Goal: Check status: Check status

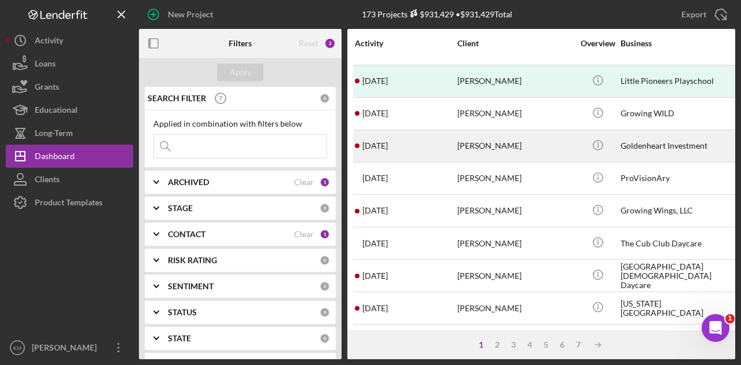
scroll to position [27, 0]
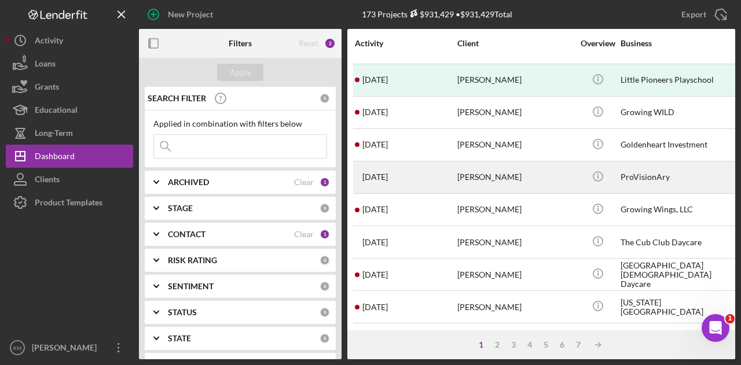
click at [394, 168] on div "[DATE] [PERSON_NAME]" at bounding box center [405, 177] width 101 height 31
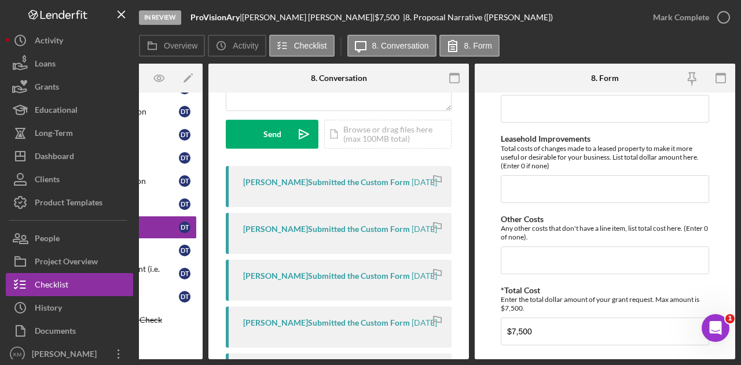
scroll to position [1034, 0]
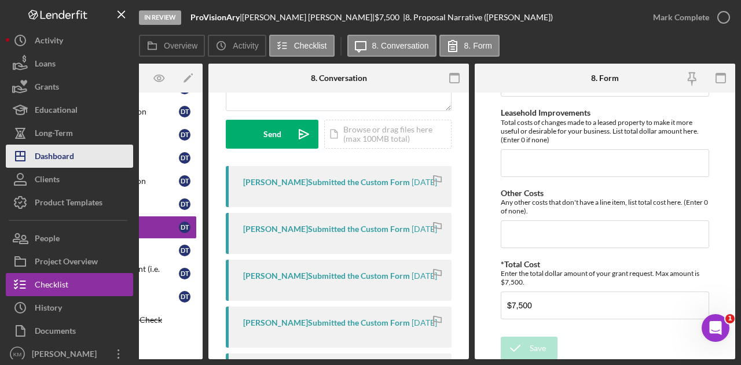
click at [74, 161] on div "Dashboard" at bounding box center [54, 158] width 39 height 26
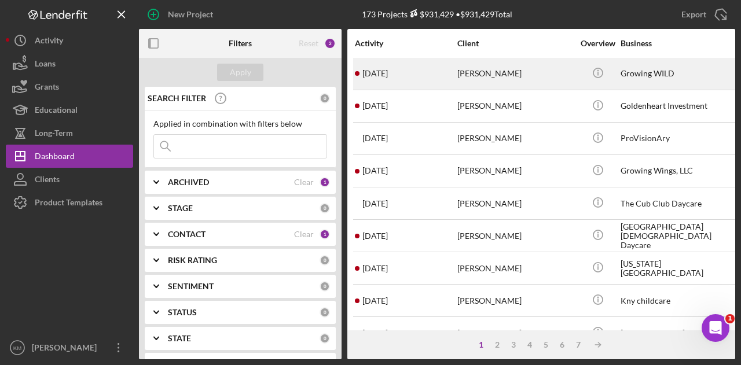
scroll to position [66, 0]
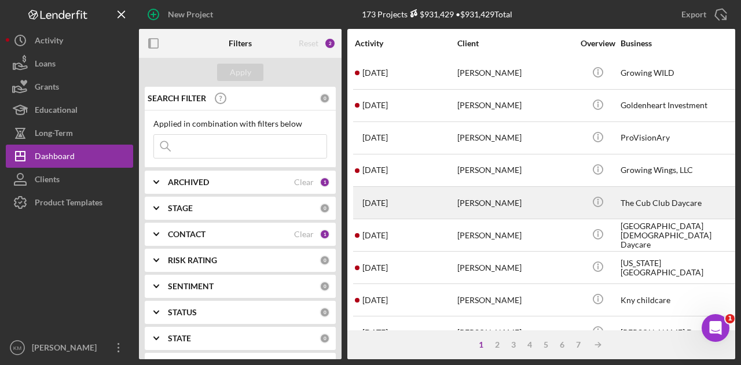
click at [452, 189] on div "[DATE] [PERSON_NAME]" at bounding box center [405, 203] width 101 height 31
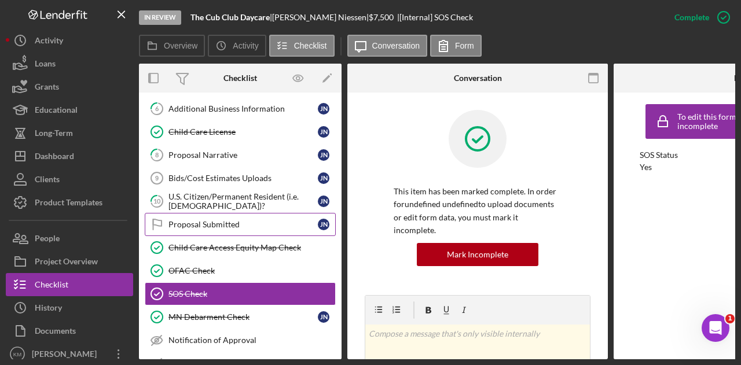
scroll to position [140, 0]
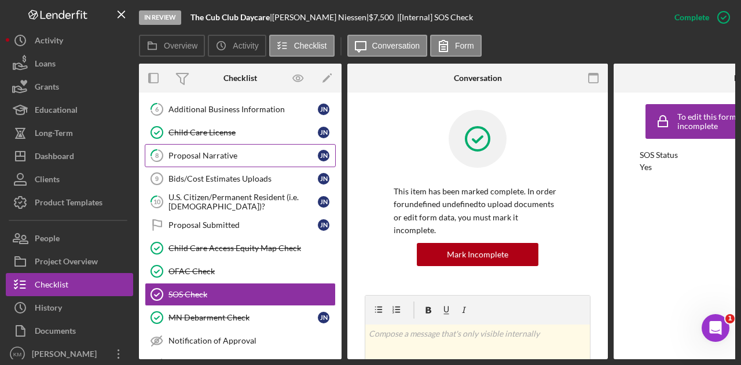
click at [265, 152] on div "Proposal Narrative" at bounding box center [242, 155] width 149 height 9
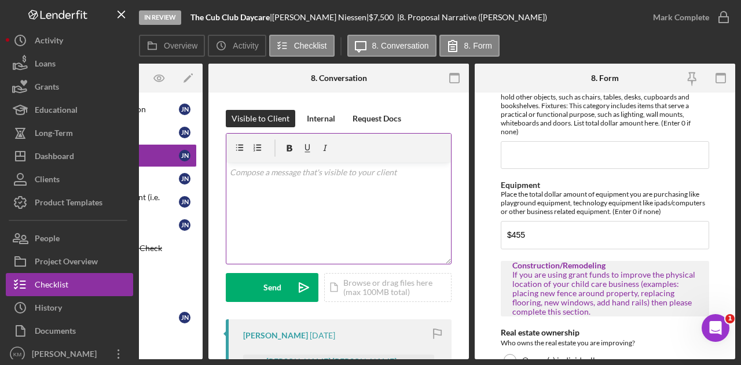
scroll to position [593, 0]
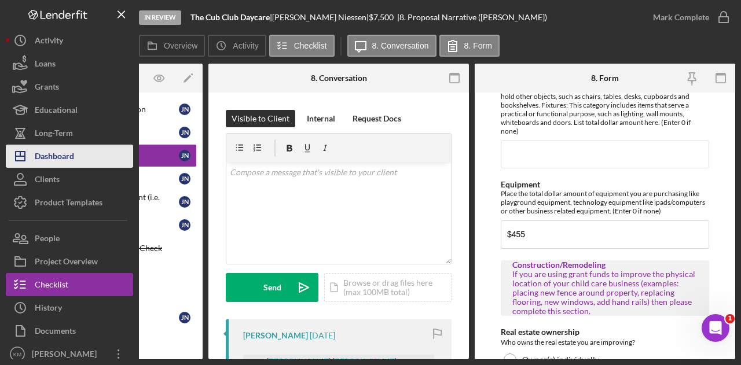
click at [79, 145] on button "Icon/Dashboard Dashboard" at bounding box center [69, 156] width 127 height 23
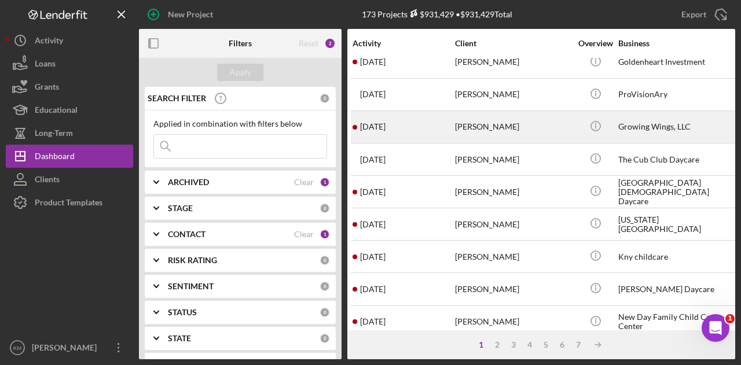
scroll to position [110, 2]
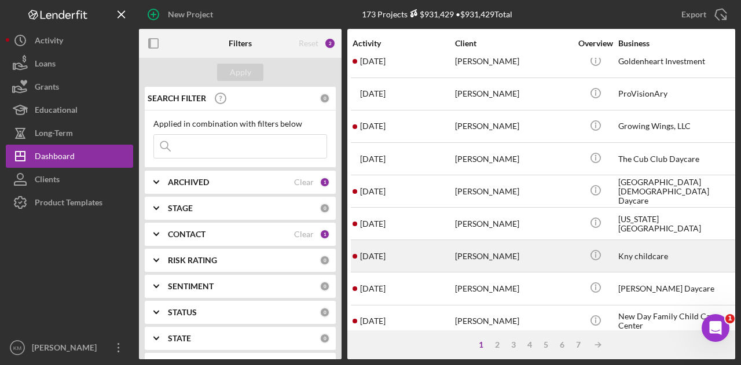
click at [510, 241] on div "[PERSON_NAME]" at bounding box center [513, 256] width 116 height 31
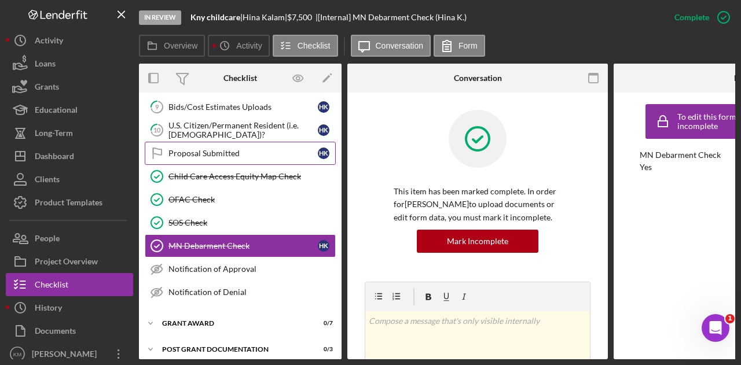
scroll to position [163, 0]
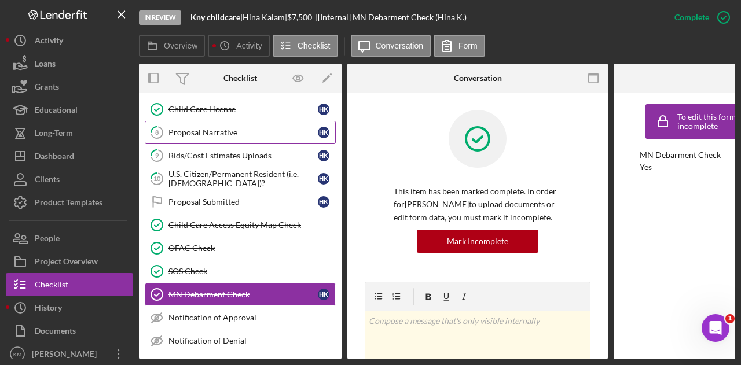
click at [201, 132] on div "Proposal Narrative" at bounding box center [242, 132] width 149 height 9
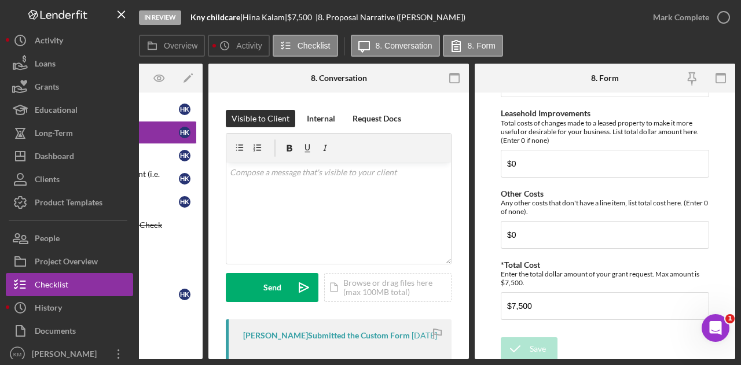
scroll to position [1034, 0]
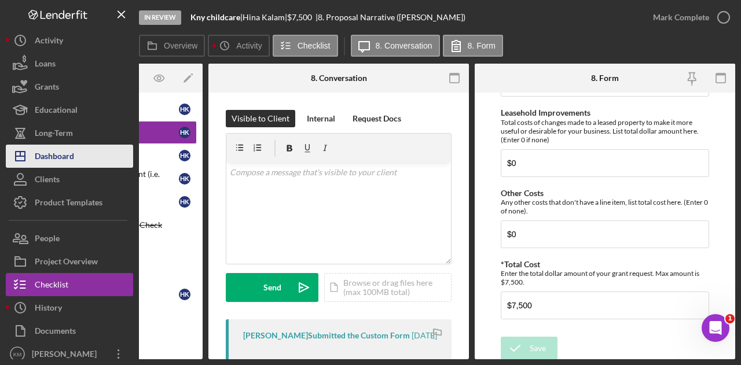
click at [85, 160] on button "Icon/Dashboard Dashboard" at bounding box center [69, 156] width 127 height 23
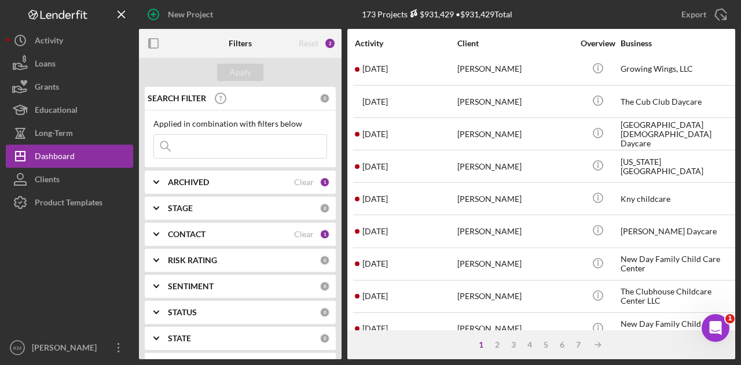
scroll to position [170, 0]
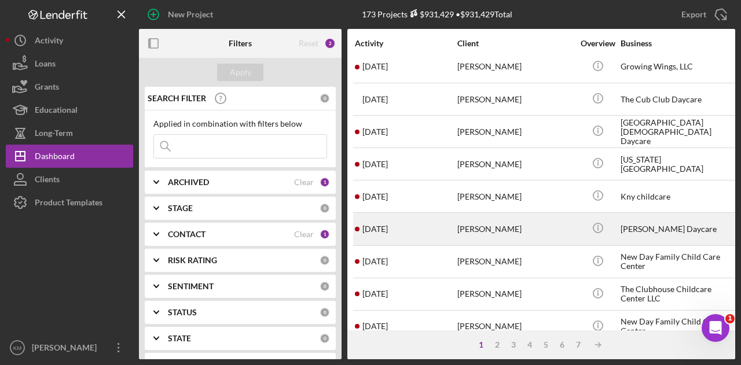
click at [503, 218] on div "[PERSON_NAME]" at bounding box center [515, 229] width 116 height 31
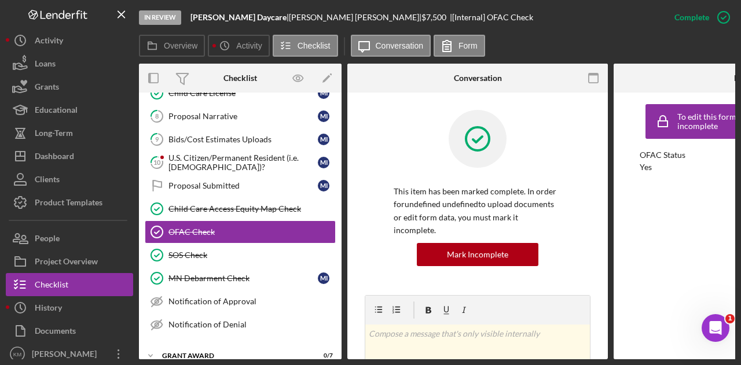
scroll to position [179, 0]
click at [210, 121] on link "8 Proposal Narrative M I" at bounding box center [240, 116] width 191 height 23
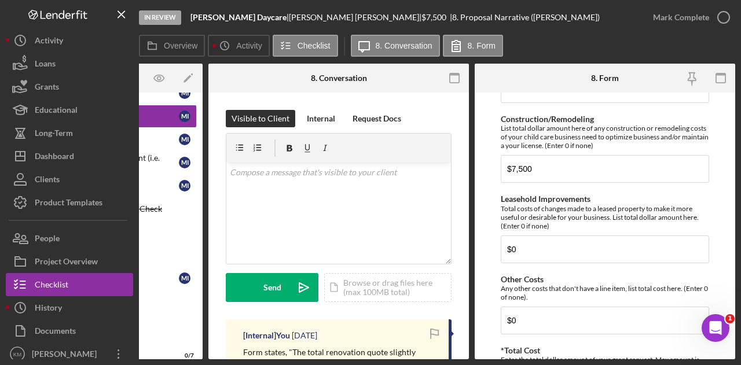
scroll to position [1034, 0]
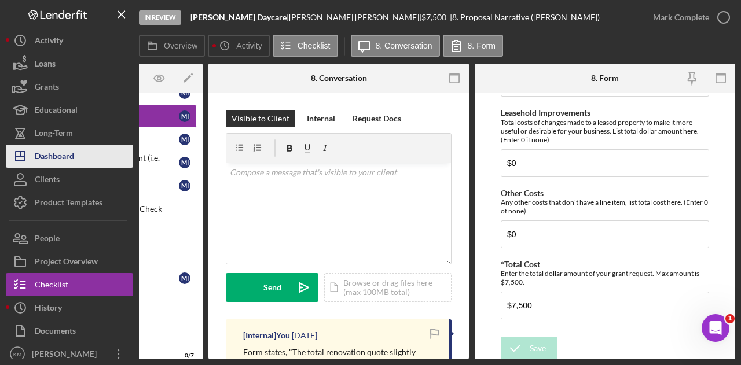
click at [43, 150] on div "Dashboard" at bounding box center [54, 158] width 39 height 26
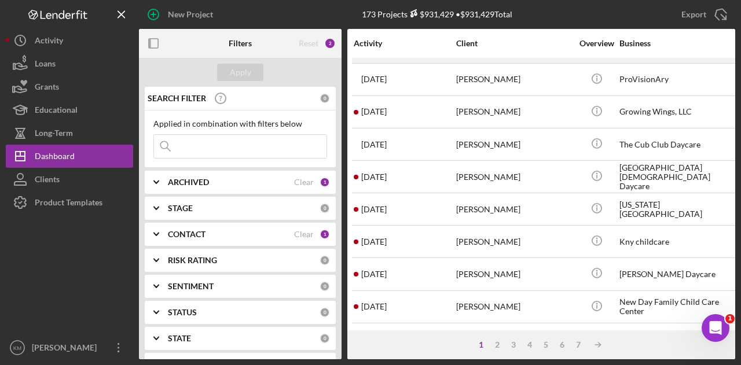
scroll to position [125, 1]
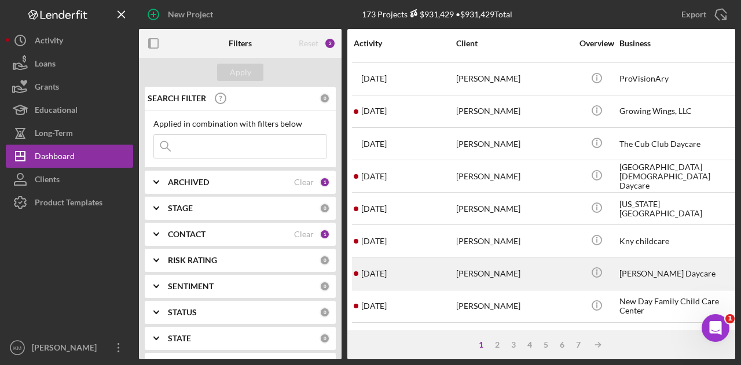
click at [451, 263] on div "[DATE] [PERSON_NAME]" at bounding box center [404, 273] width 101 height 31
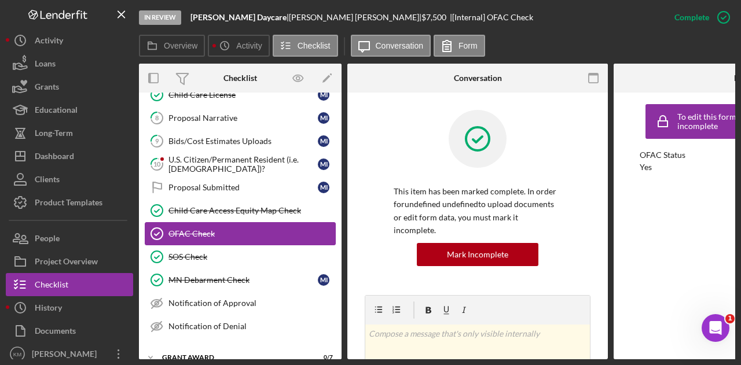
scroll to position [179, 0]
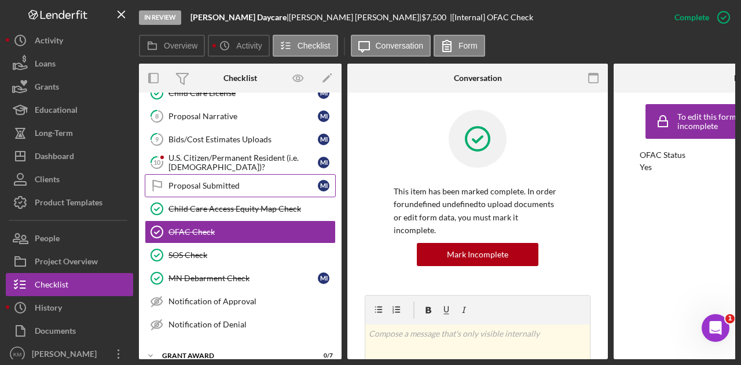
click at [245, 181] on div "Proposal Submitted" at bounding box center [242, 185] width 149 height 9
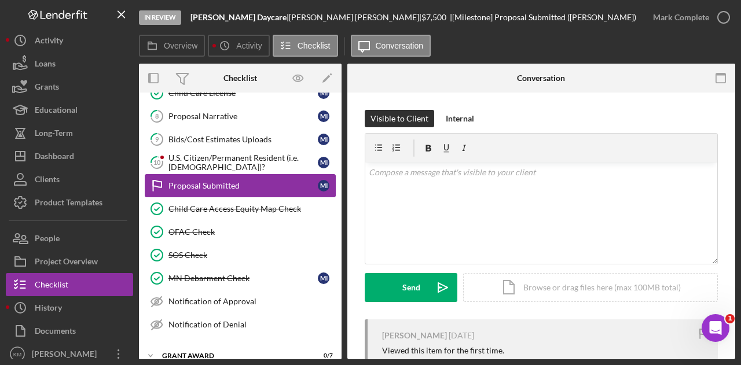
scroll to position [167, 0]
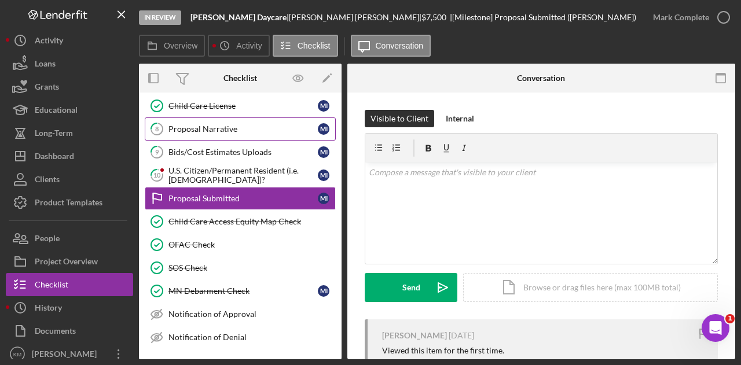
click at [245, 135] on link "8 Proposal Narrative M I" at bounding box center [240, 129] width 191 height 23
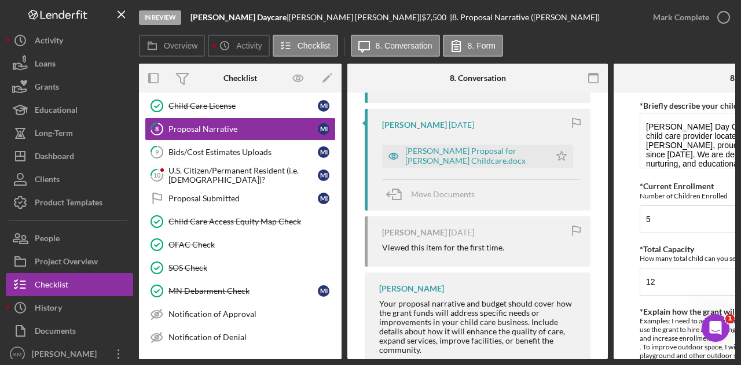
scroll to position [435, 0]
click at [483, 157] on div "[PERSON_NAME] Proposal for [PERSON_NAME] Childcare.docx" at bounding box center [474, 155] width 139 height 19
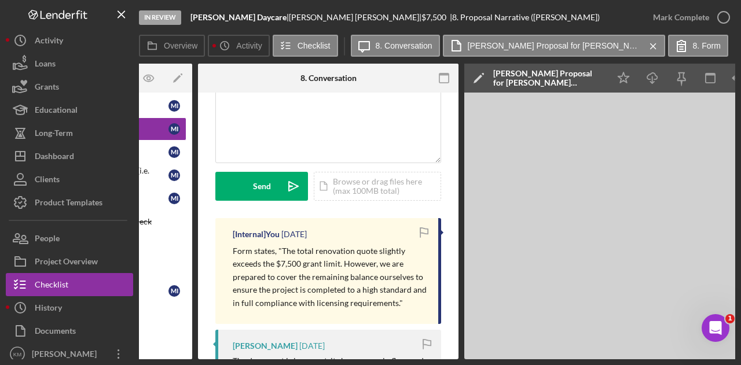
scroll to position [0, 0]
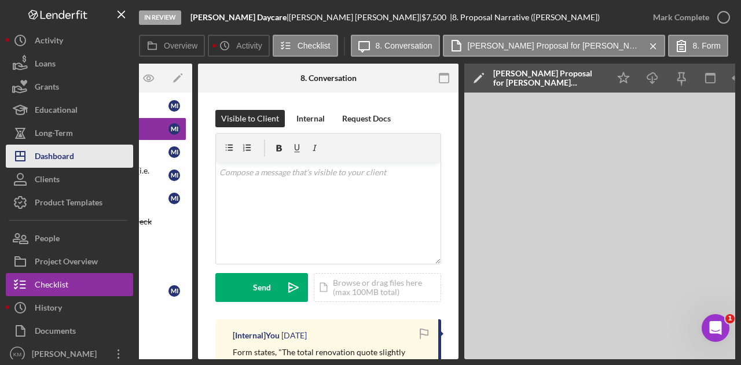
click at [88, 150] on button "Icon/Dashboard Dashboard" at bounding box center [69, 156] width 127 height 23
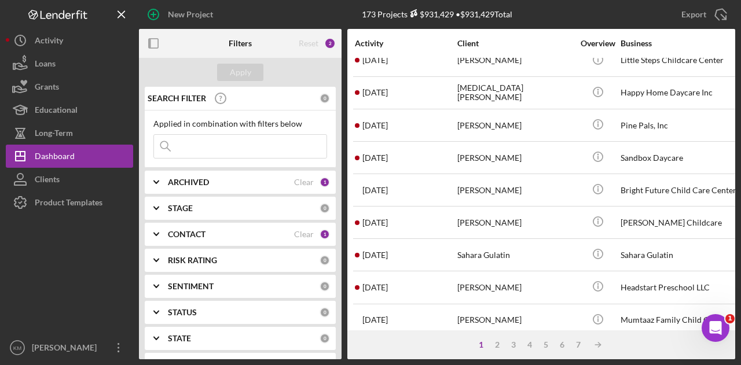
scroll to position [468, 0]
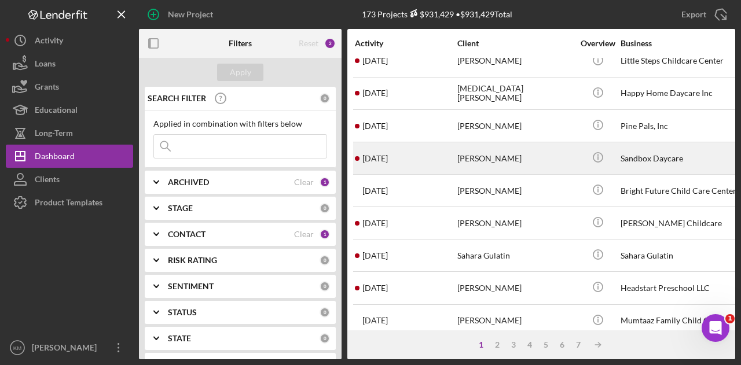
click at [521, 154] on div "[PERSON_NAME]" at bounding box center [515, 158] width 116 height 31
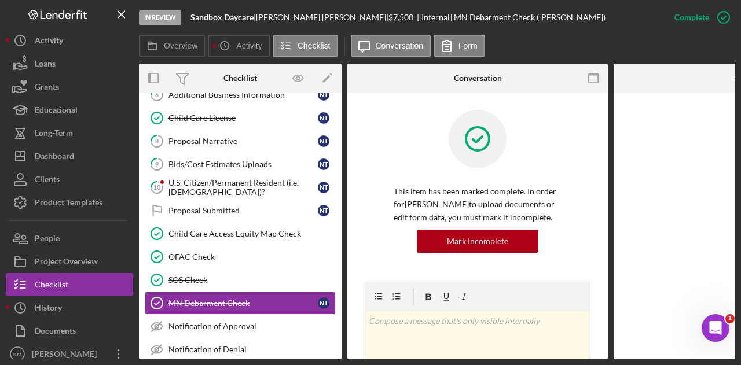
scroll to position [212, 0]
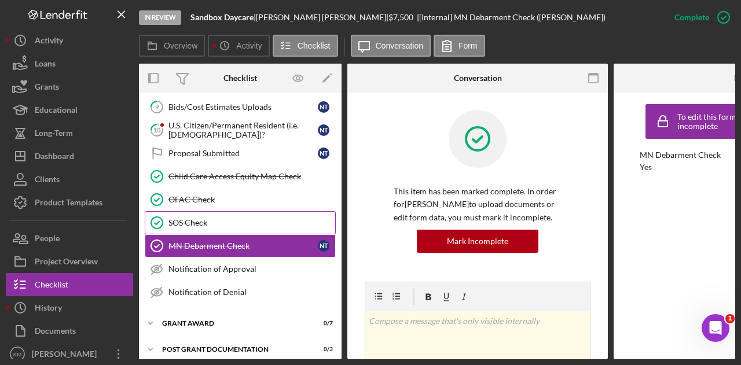
click at [199, 211] on link "SOS Check SOS Check" at bounding box center [240, 222] width 191 height 23
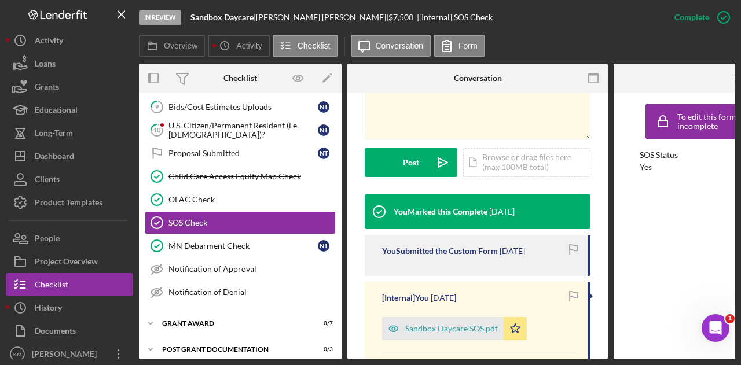
scroll to position [288, 0]
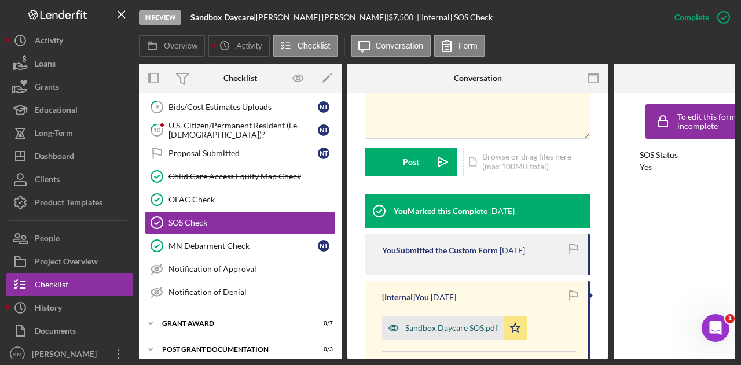
click at [452, 324] on div "Sandbox Daycare SOS.pdf" at bounding box center [451, 328] width 93 height 9
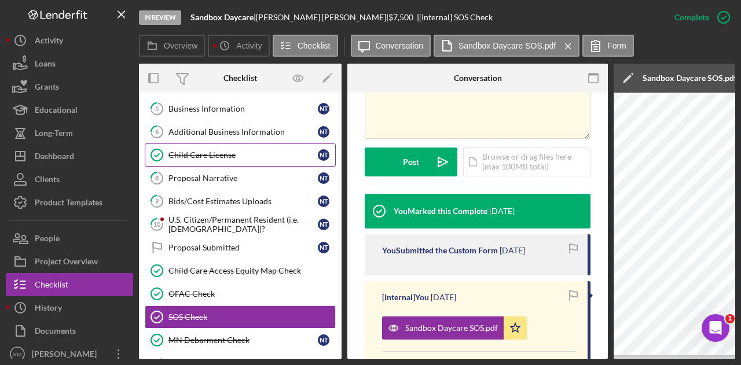
scroll to position [96, 0]
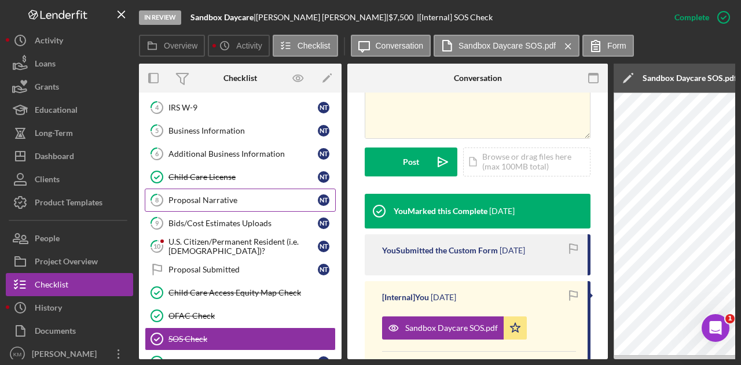
click at [198, 196] on div "Proposal Narrative" at bounding box center [242, 200] width 149 height 9
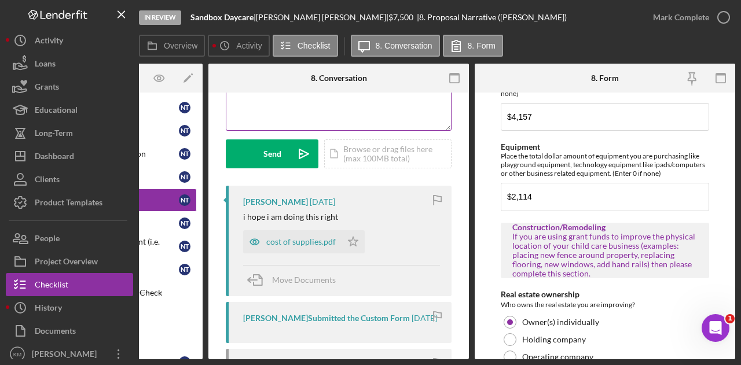
scroll to position [133, 0]
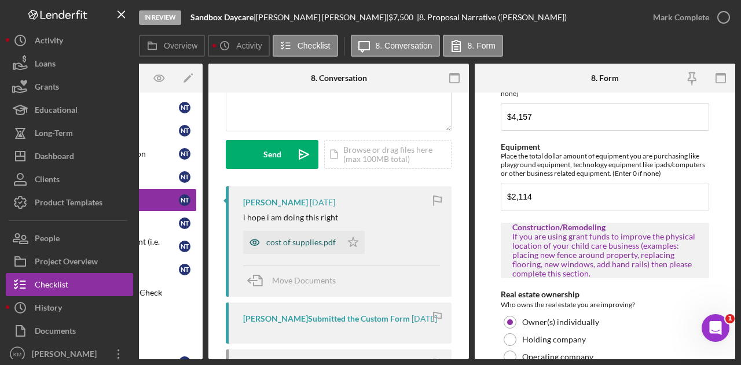
click at [298, 238] on div "cost of supplies.pdf" at bounding box center [300, 242] width 69 height 9
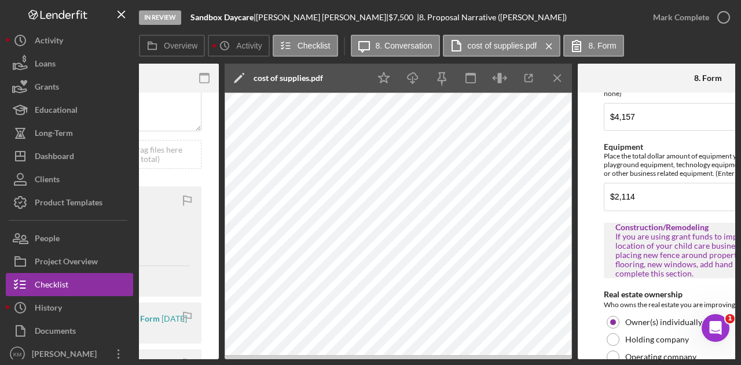
scroll to position [0, 412]
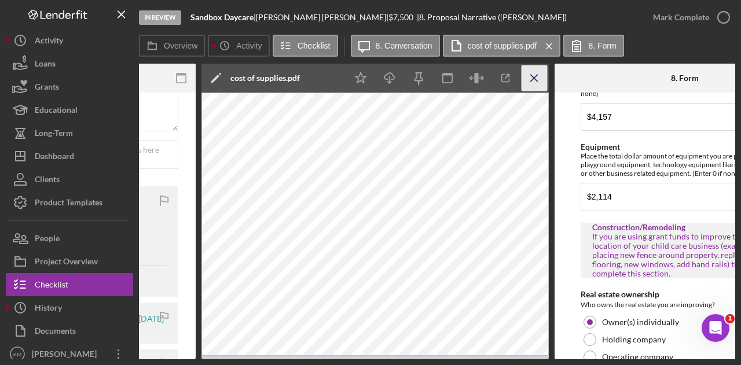
click at [528, 70] on icon "Icon/Menu Close" at bounding box center [535, 78] width 26 height 26
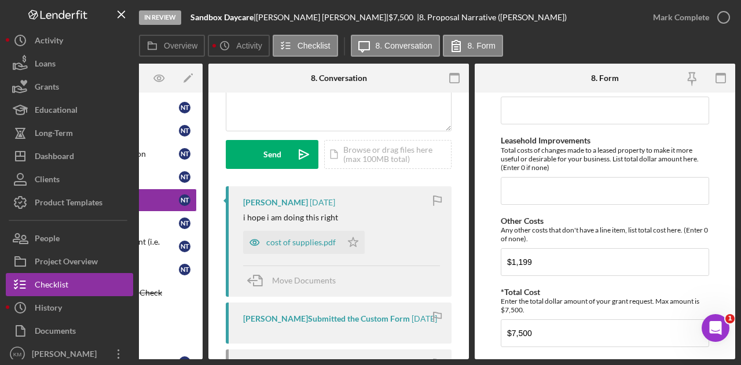
scroll to position [1034, 0]
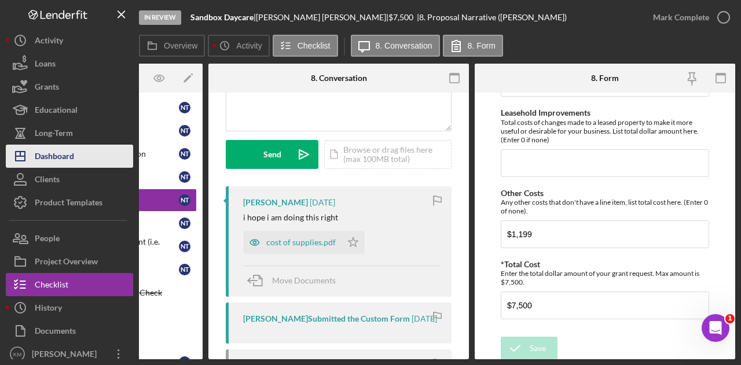
click at [64, 156] on div "Dashboard" at bounding box center [54, 158] width 39 height 26
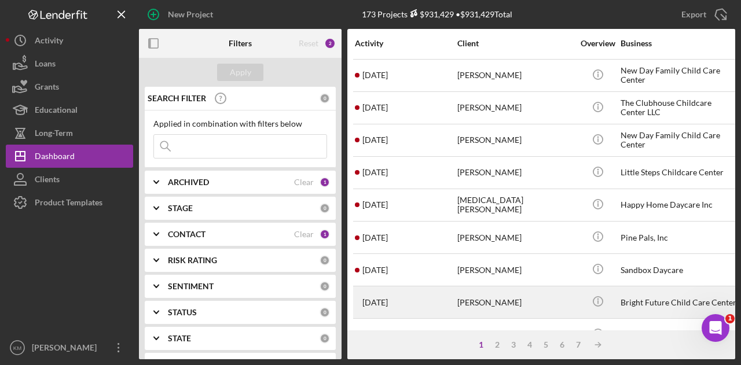
scroll to position [357, 0]
click at [422, 299] on div "[DATE] [PERSON_NAME]" at bounding box center [405, 302] width 101 height 31
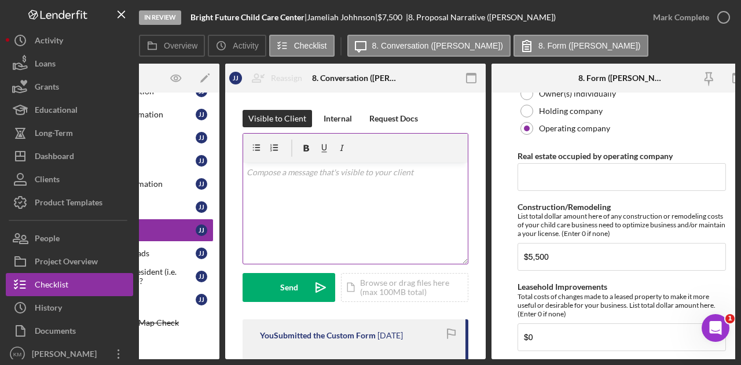
scroll to position [865, 0]
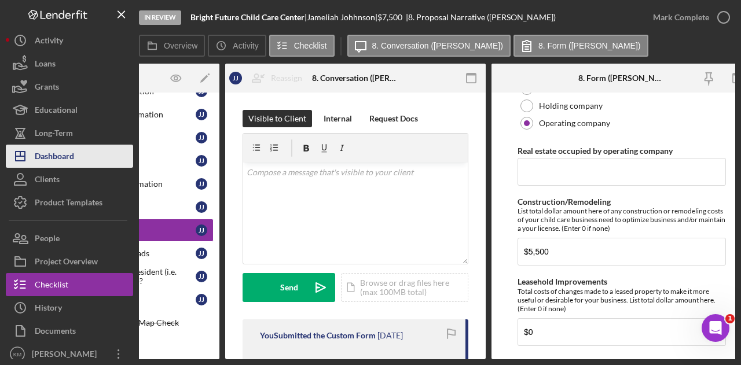
click at [71, 160] on div "Dashboard" at bounding box center [54, 158] width 39 height 26
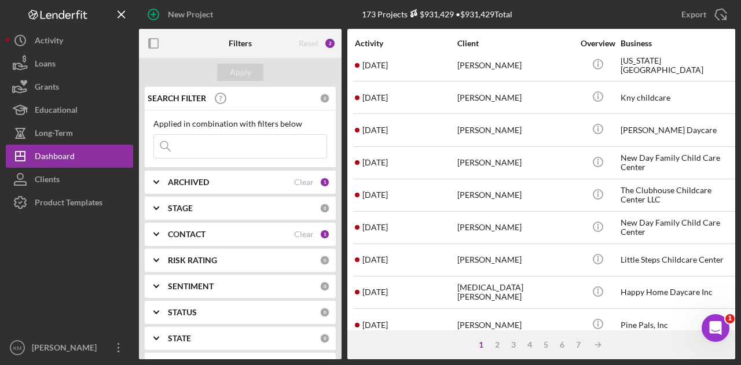
scroll to position [269, 0]
